Goal: Information Seeking & Learning: Learn about a topic

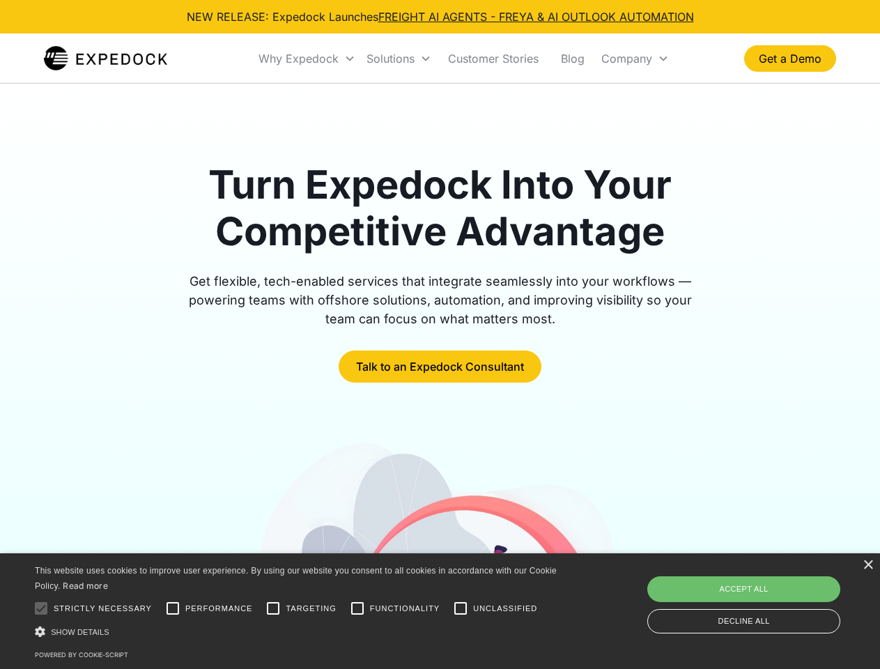
click at [307, 59] on div "Why Expedock" at bounding box center [298, 59] width 80 height 14
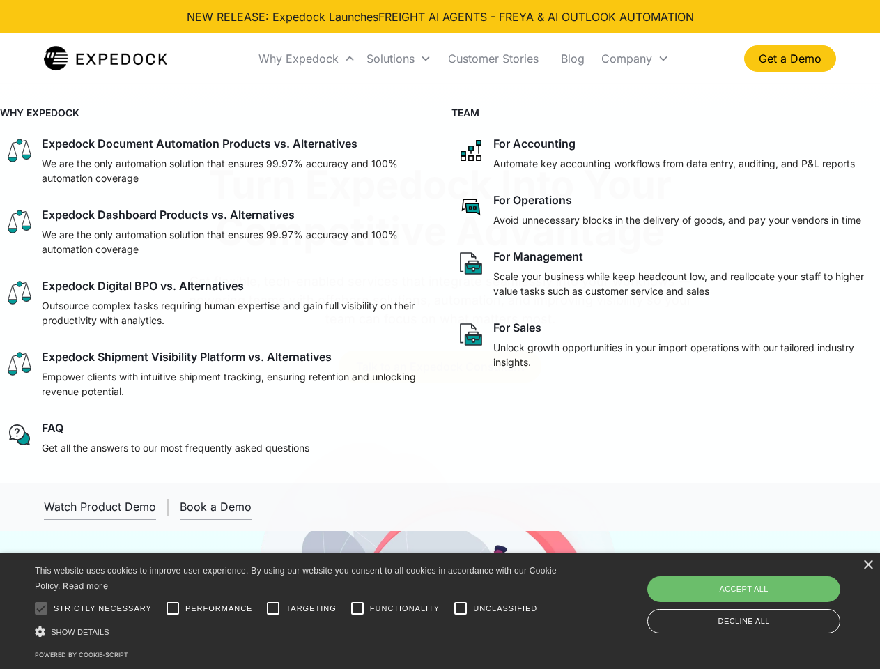
click at [398, 59] on div "Solutions" at bounding box center [390, 59] width 48 height 14
click at [635, 59] on div "Company" at bounding box center [626, 59] width 51 height 14
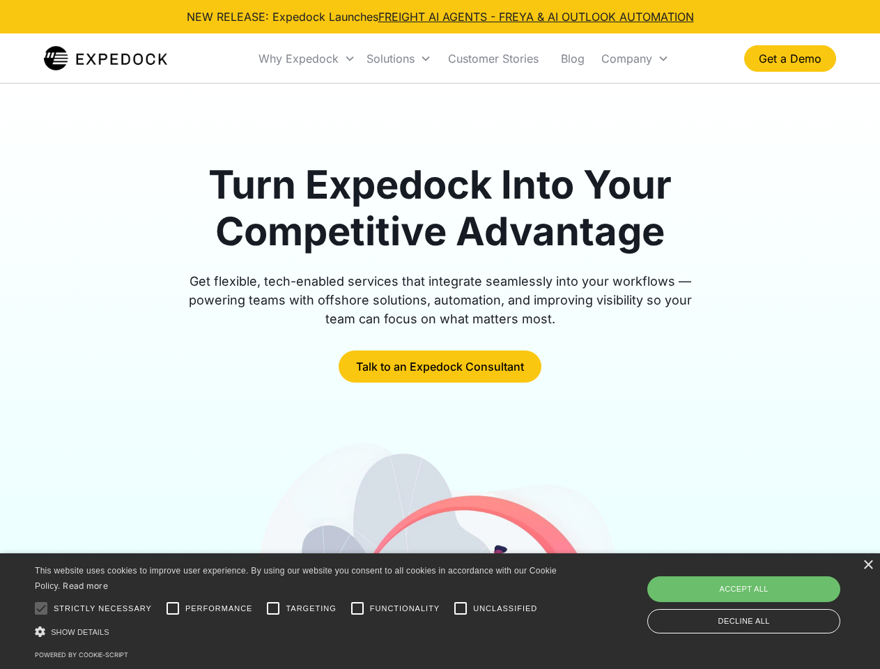
click at [41, 608] on div at bounding box center [41, 608] width 28 height 28
click at [173, 608] on input "Performance" at bounding box center [173, 608] width 28 height 28
checkbox input "true"
click at [273, 608] on input "Targeting" at bounding box center [273, 608] width 28 height 28
checkbox input "true"
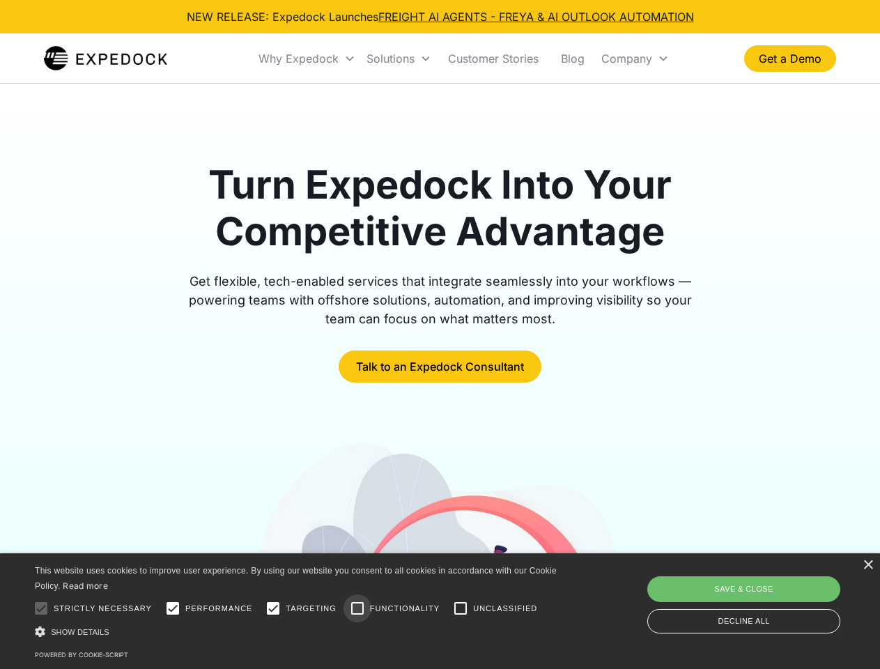
click at [357, 608] on input "Functionality" at bounding box center [357, 608] width 28 height 28
checkbox input "true"
click at [460, 608] on input "Unclassified" at bounding box center [460, 608] width 28 height 28
checkbox input "true"
click at [298, 631] on div "Show details Hide details" at bounding box center [298, 631] width 527 height 15
